Goal: Navigation & Orientation: Find specific page/section

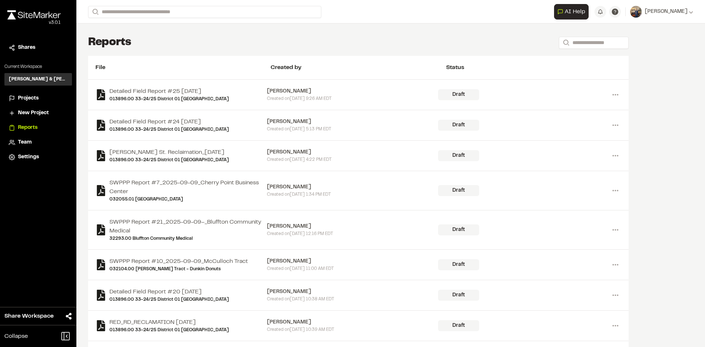
click at [44, 112] on span "New Project" at bounding box center [33, 113] width 31 height 8
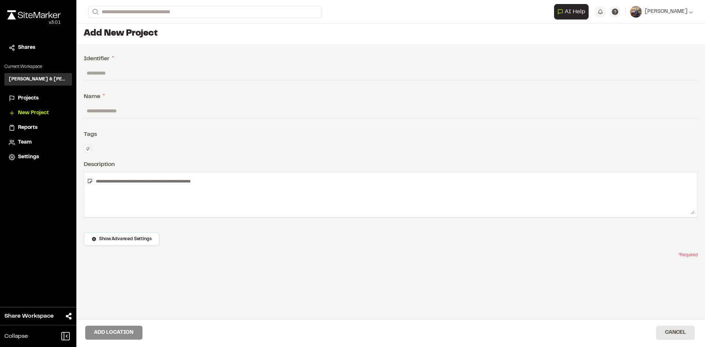
click at [28, 128] on span "Reports" at bounding box center [27, 128] width 19 height 8
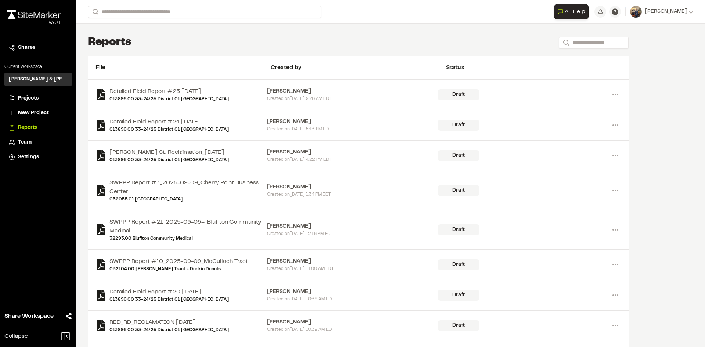
click at [28, 97] on span "Projects" at bounding box center [28, 98] width 21 height 8
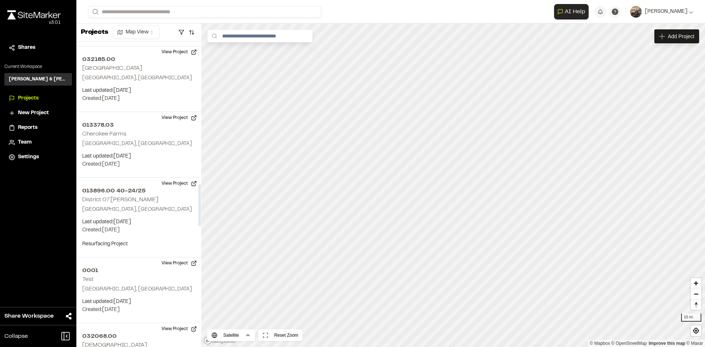
scroll to position [1029, 0]
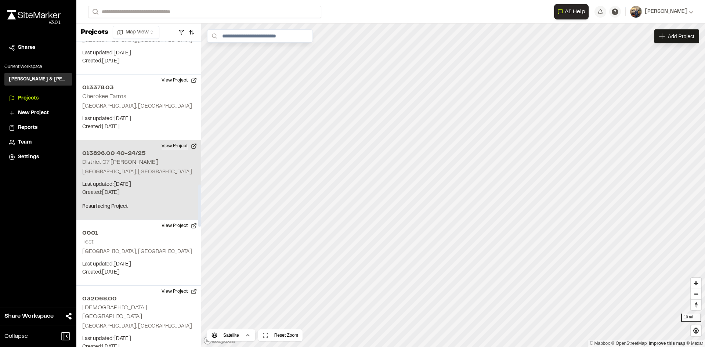
click at [168, 145] on button "View Project" at bounding box center [179, 146] width 44 height 12
